Goal: Understand process/instructions: Learn how to perform a task or action

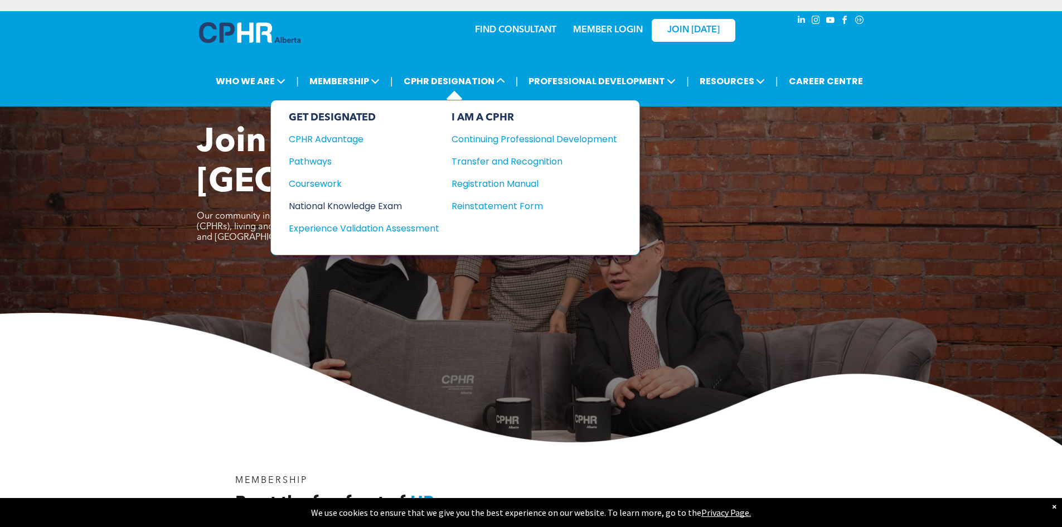
click at [334, 202] on div "National Knowledge Exam" at bounding box center [357, 206] width 136 height 14
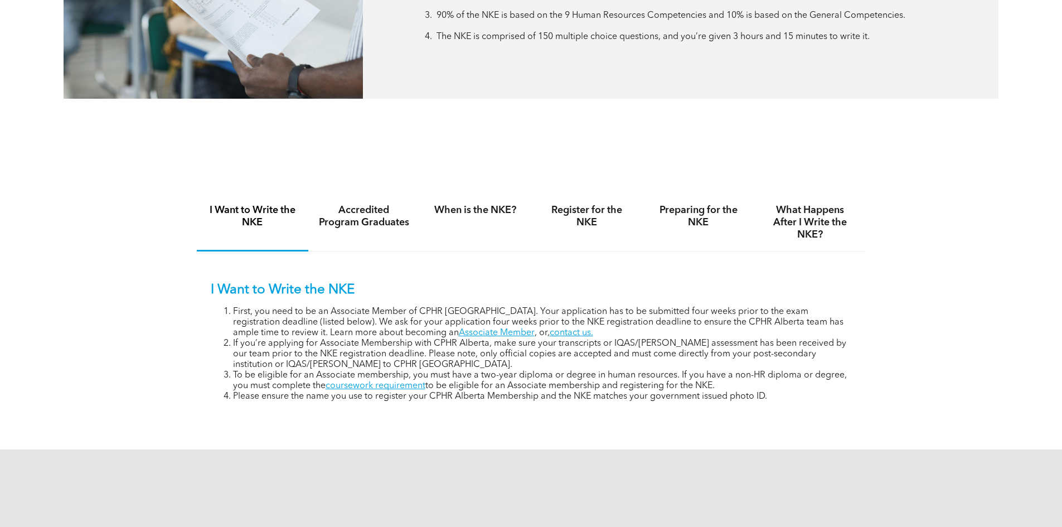
scroll to position [669, 0]
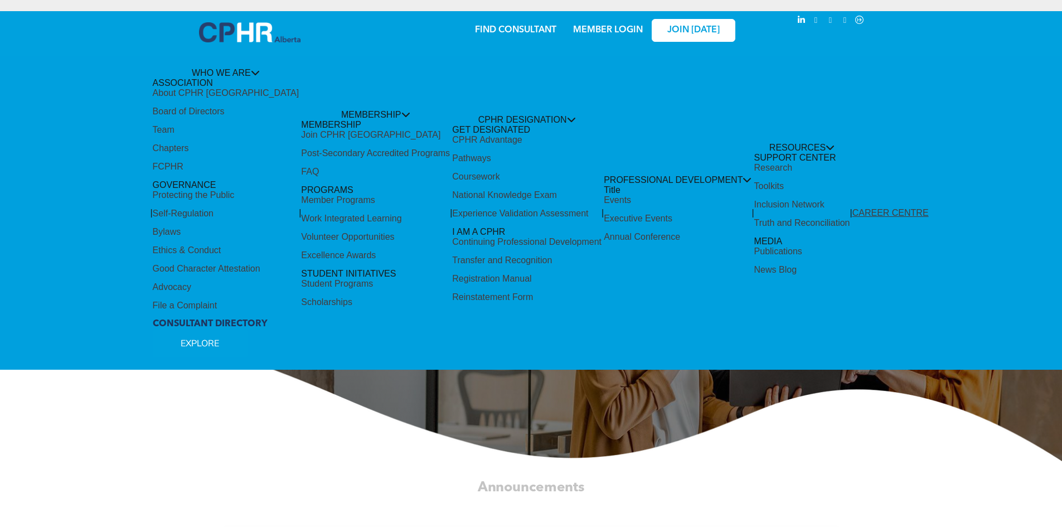
click at [624, 28] on link "MEMBER LOGIN" at bounding box center [608, 30] width 70 height 9
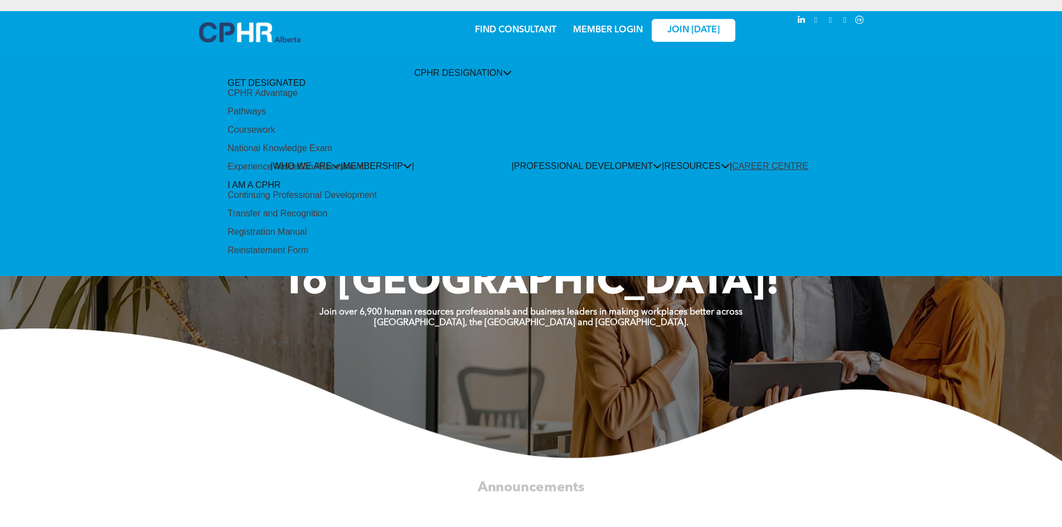
click at [354, 172] on div "Experience Validation Assessment" at bounding box center [296, 167] width 136 height 10
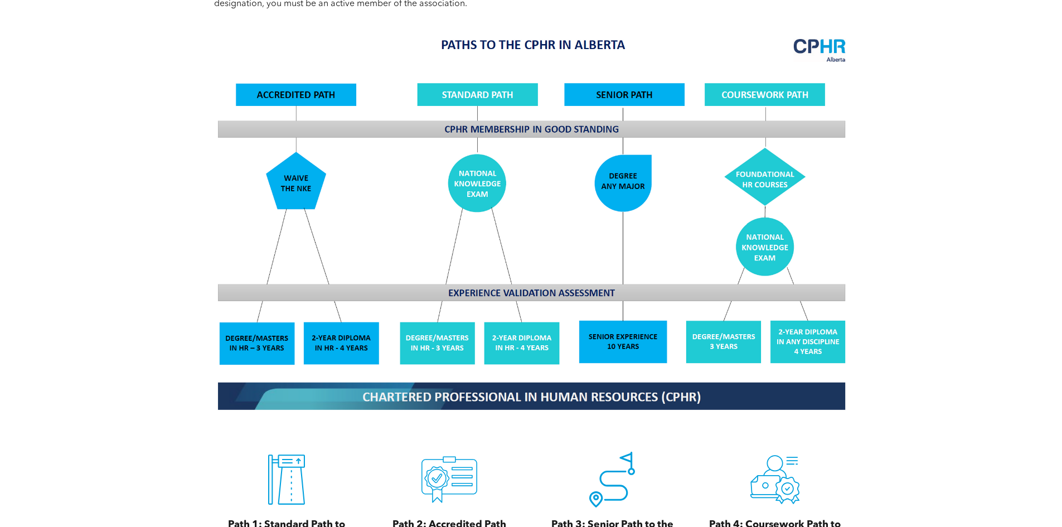
scroll to position [892, 0]
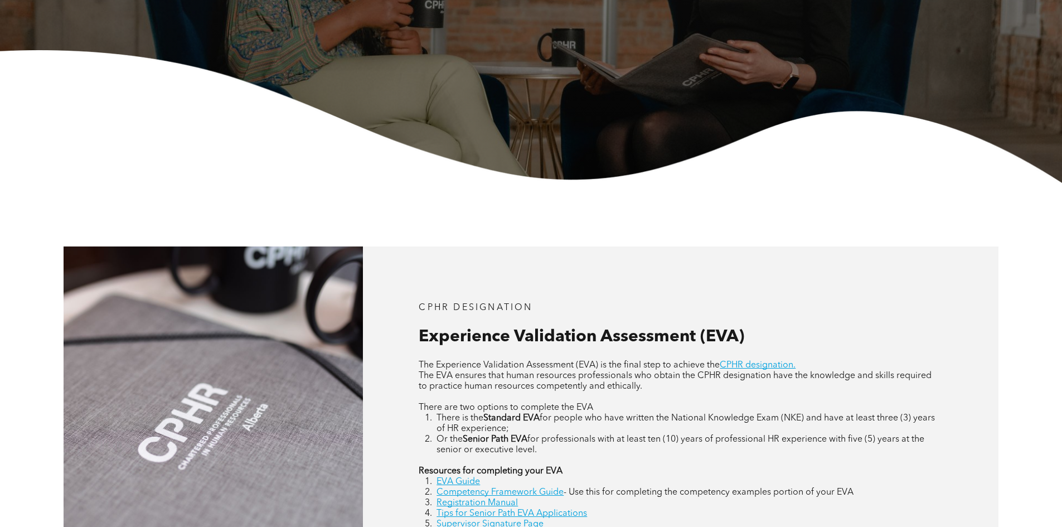
scroll to position [502, 0]
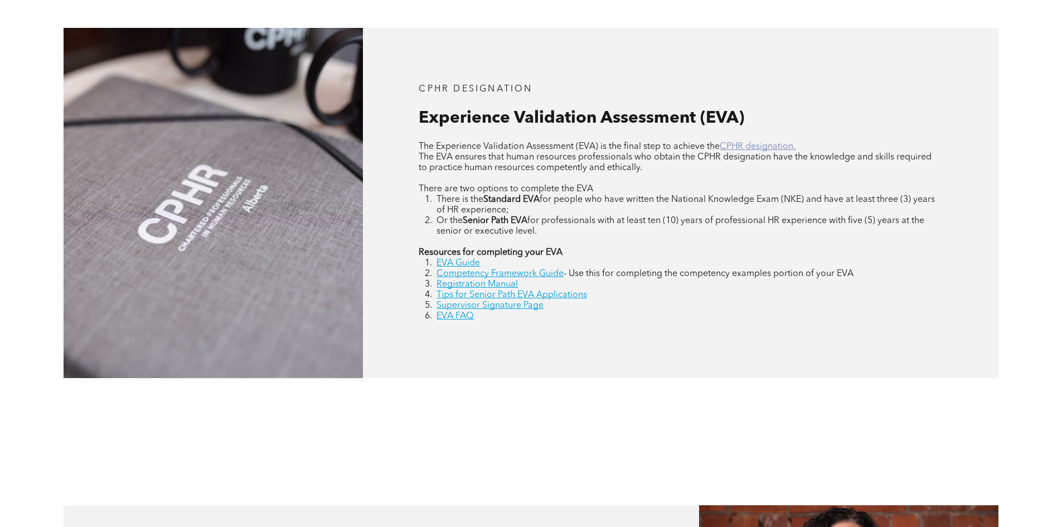
click at [748, 151] on link "CPHR designation." at bounding box center [758, 146] width 76 height 9
click at [466, 263] on link "EVA Guide" at bounding box center [459, 263] width 44 height 9
click at [471, 261] on link "EVA Guide" at bounding box center [459, 263] width 44 height 9
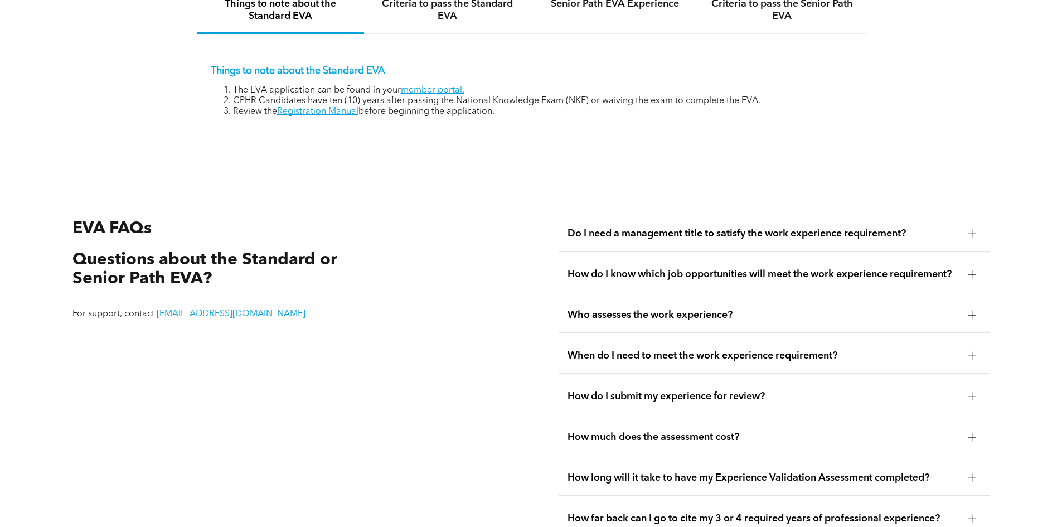
scroll to position [1952, 0]
